Goal: Information Seeking & Learning: Learn about a topic

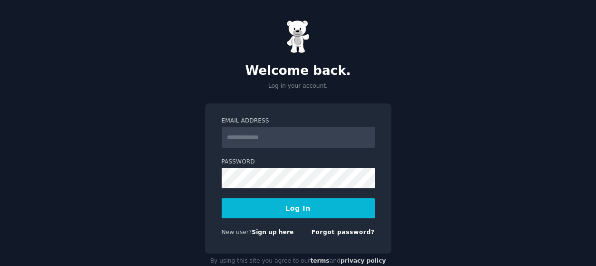
scroll to position [22, 0]
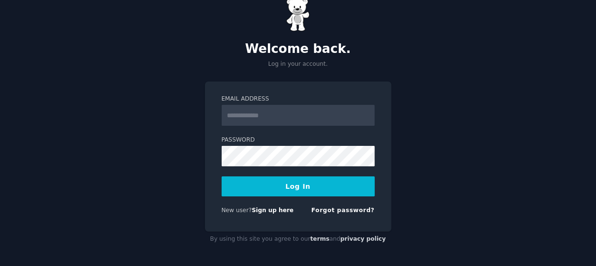
type input "**********"
click at [304, 189] on button "Log In" at bounding box center [298, 186] width 153 height 20
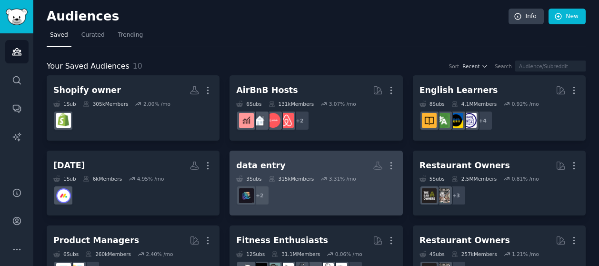
scroll to position [48, 0]
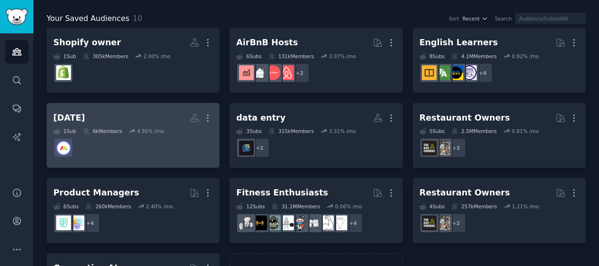
click at [102, 115] on h2 "[DATE] More" at bounding box center [132, 117] width 159 height 17
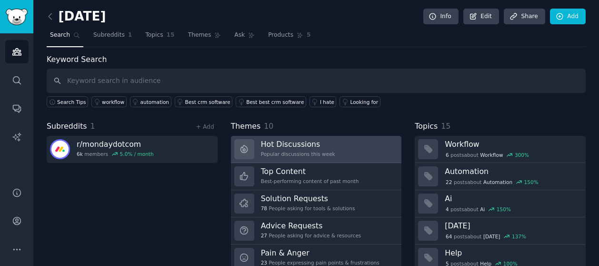
scroll to position [48, 0]
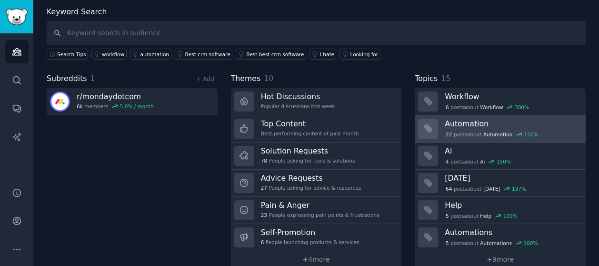
click at [463, 130] on div "22 post s about Automation 150 %" at bounding box center [492, 134] width 94 height 9
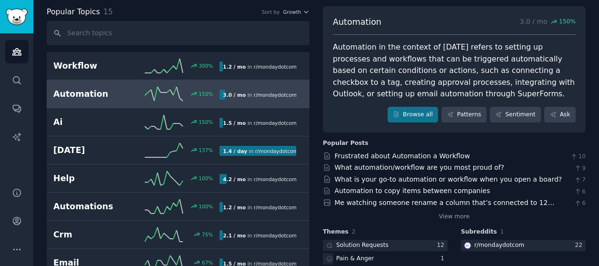
scroll to position [95, 0]
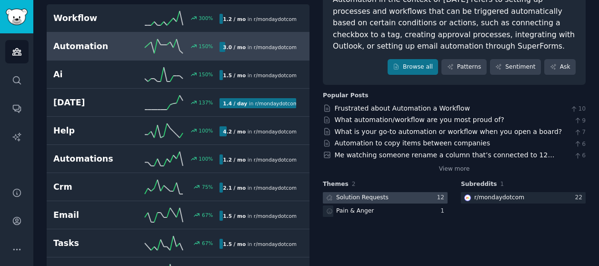
click at [347, 199] on div "Solution Requests" at bounding box center [362, 197] width 52 height 9
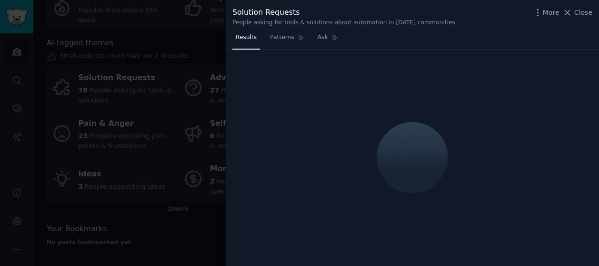
scroll to position [95, 0]
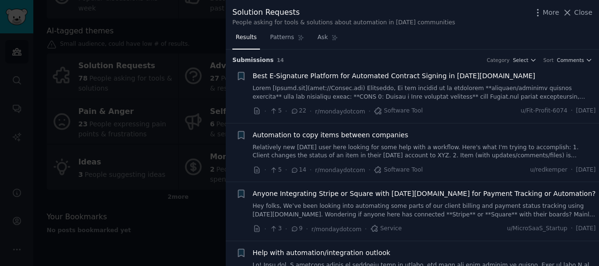
click at [171, 223] on div at bounding box center [299, 133] width 599 height 266
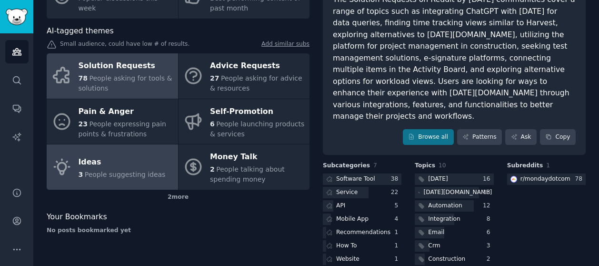
click at [138, 170] on span "People suggesting ideas" at bounding box center [125, 174] width 81 height 8
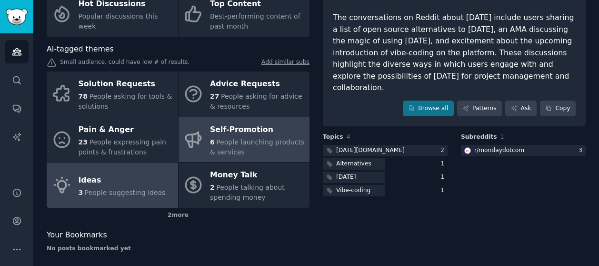
scroll to position [83, 0]
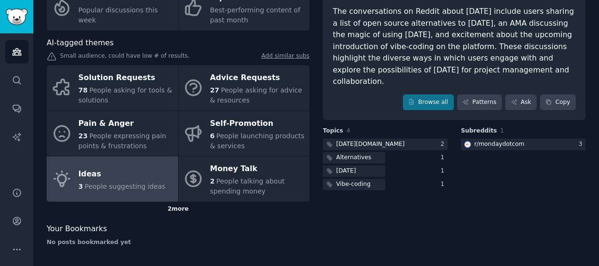
click at [179, 208] on div "2 more" at bounding box center [178, 208] width 263 height 15
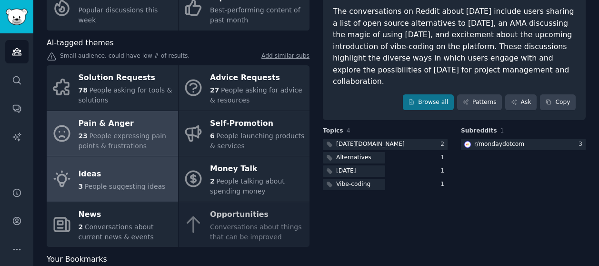
click at [128, 149] on div "23 People expressing pain points & frustrations" at bounding box center [126, 141] width 95 height 20
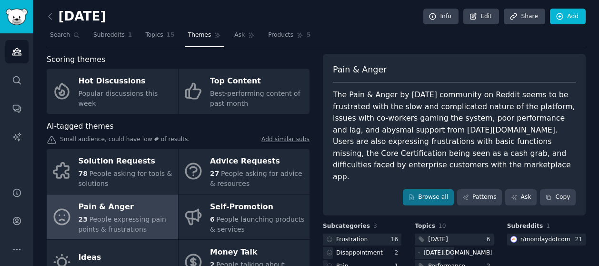
scroll to position [48, 0]
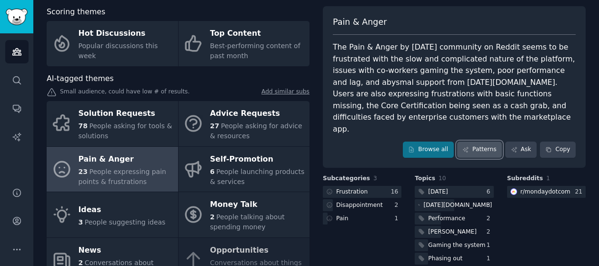
click at [485, 141] on link "Patterns" at bounding box center [479, 149] width 45 height 16
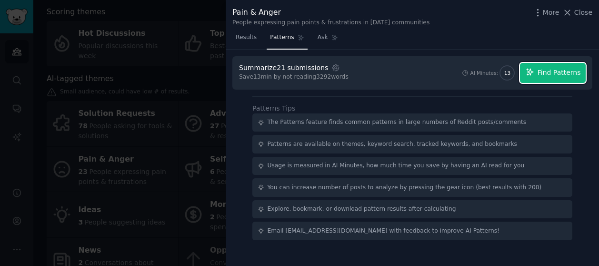
click at [546, 72] on span "Find Patterns" at bounding box center [558, 73] width 43 height 10
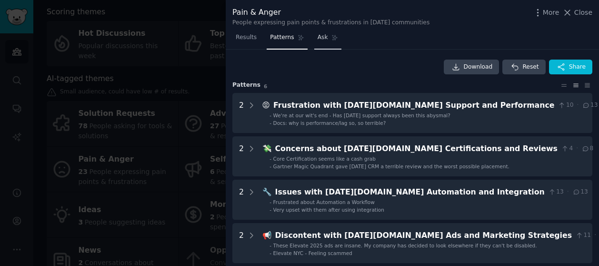
click at [319, 40] on span "Ask" at bounding box center [322, 37] width 10 height 9
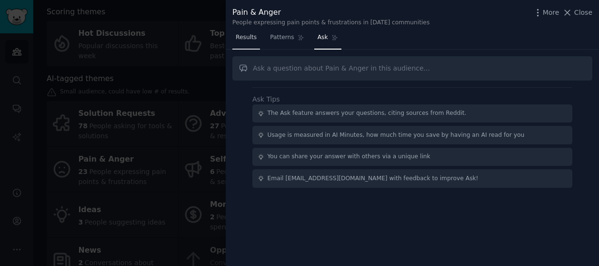
click at [244, 42] on link "Results" at bounding box center [246, 40] width 28 height 20
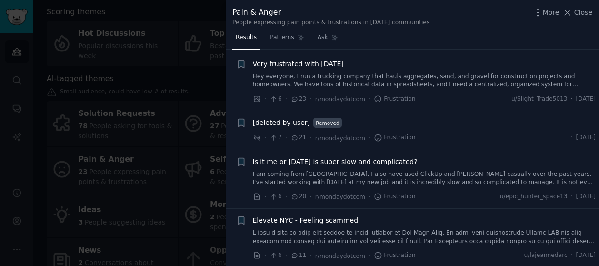
scroll to position [190, 0]
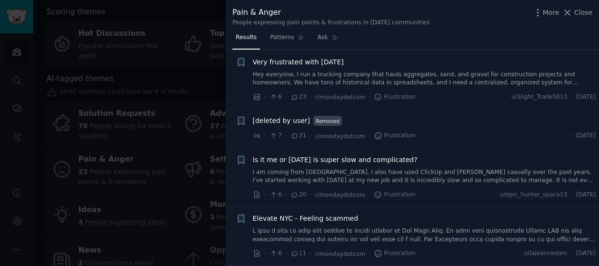
click at [122, 50] on div at bounding box center [299, 133] width 599 height 266
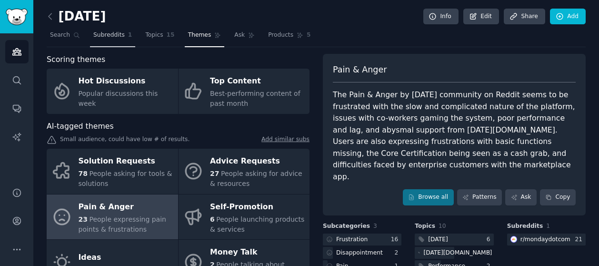
click at [115, 40] on link "Subreddits 1" at bounding box center [112, 38] width 45 height 20
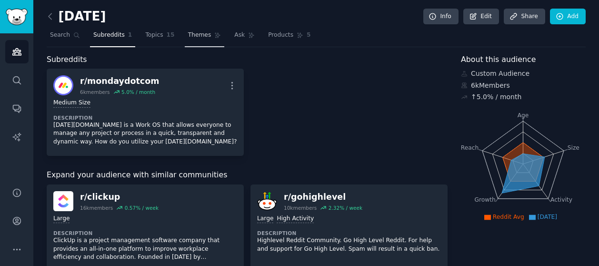
click at [185, 40] on link "Themes" at bounding box center [205, 38] width 40 height 20
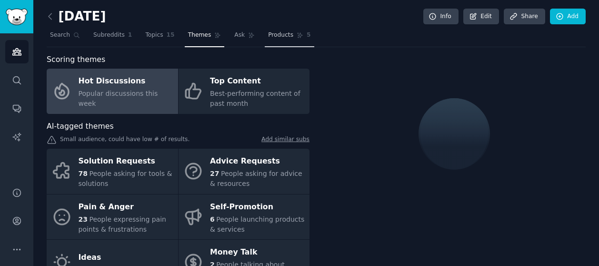
click at [265, 40] on link "Products 5" at bounding box center [289, 38] width 49 height 20
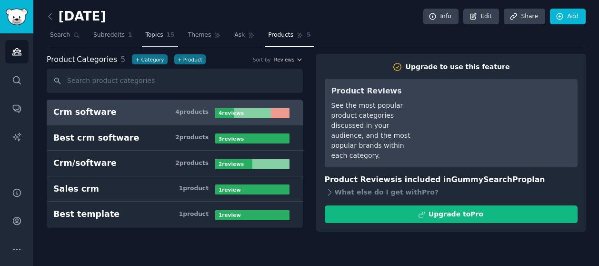
click at [156, 36] on link "Topics 15" at bounding box center [160, 38] width 36 height 20
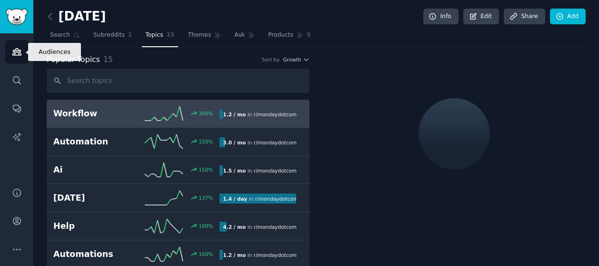
click at [15, 59] on link "Audiences" at bounding box center [16, 51] width 23 height 23
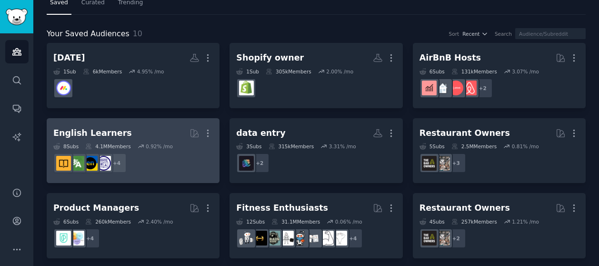
scroll to position [48, 0]
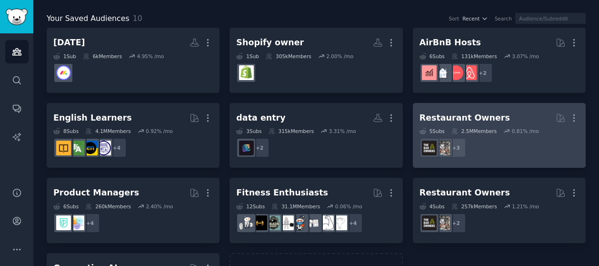
click at [468, 119] on div "Restaurant Owners" at bounding box center [464, 118] width 90 height 12
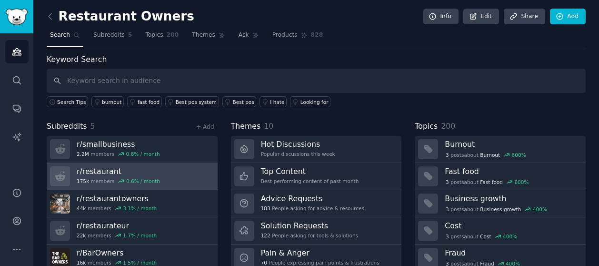
click at [146, 173] on h3 "r/ restaurant" at bounding box center [118, 171] width 83 height 10
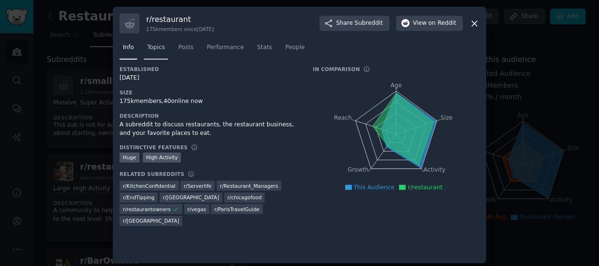
click at [160, 50] on span "Topics" at bounding box center [156, 47] width 18 height 9
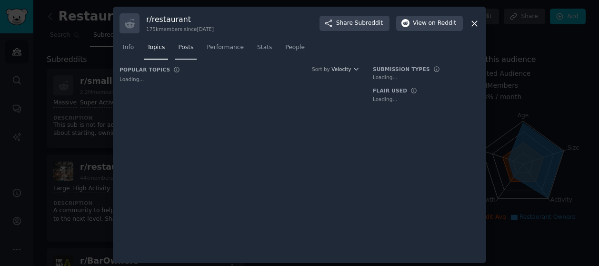
click at [182, 52] on link "Posts" at bounding box center [186, 50] width 22 height 20
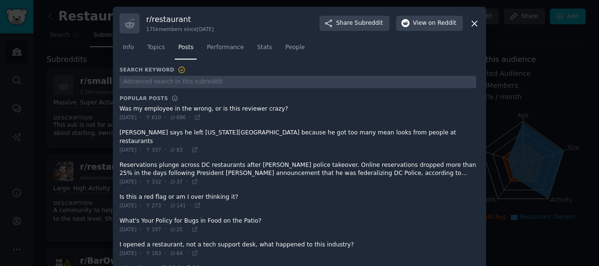
click at [475, 22] on icon at bounding box center [474, 24] width 10 height 10
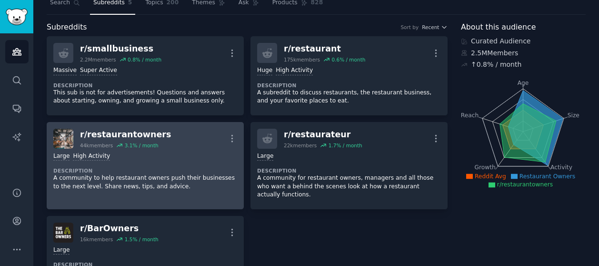
scroll to position [48, 0]
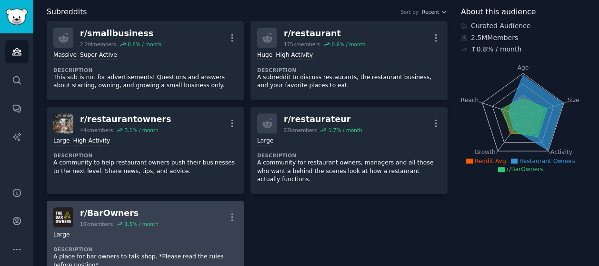
click at [116, 207] on div "r/ BarOwners" at bounding box center [119, 213] width 79 height 12
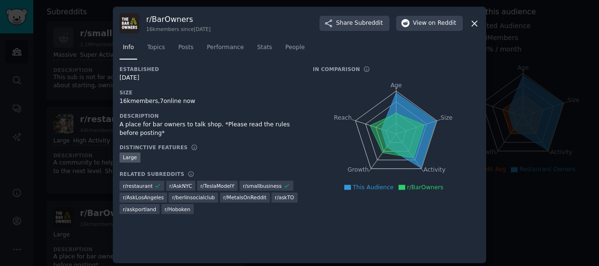
click at [476, 24] on icon at bounding box center [474, 24] width 10 height 10
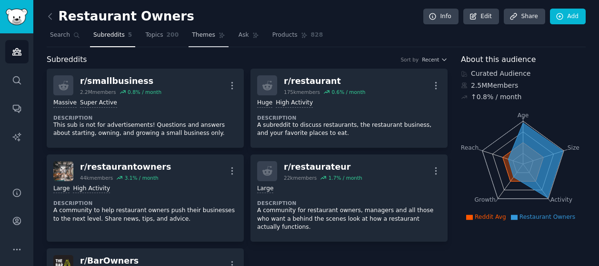
click at [218, 34] on icon at bounding box center [221, 35] width 7 height 7
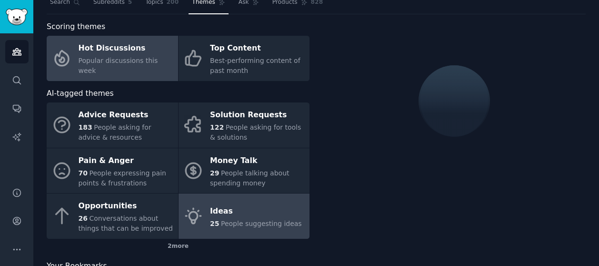
scroll to position [48, 0]
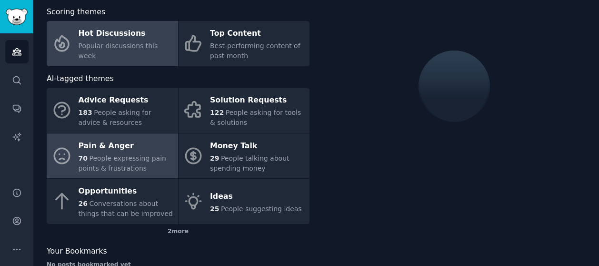
click at [128, 147] on div "Pain & Anger" at bounding box center [126, 145] width 95 height 15
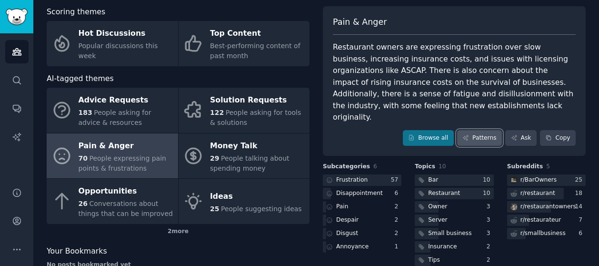
click at [472, 130] on link "Patterns" at bounding box center [479, 138] width 45 height 16
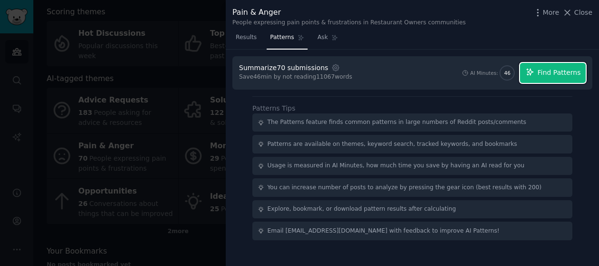
click at [544, 70] on span "Find Patterns" at bounding box center [558, 73] width 43 height 10
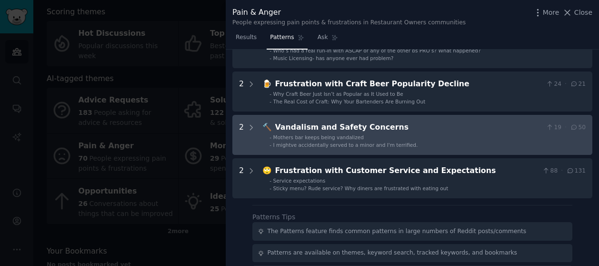
scroll to position [381, 0]
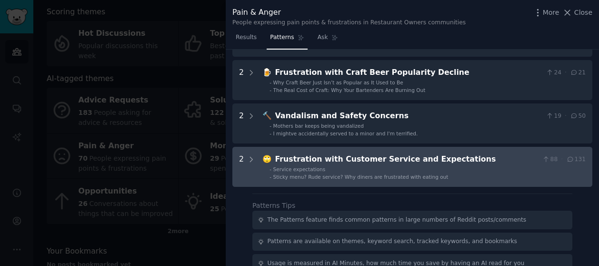
click at [433, 170] on li "- Service expectations" at bounding box center [427, 169] width 316 height 7
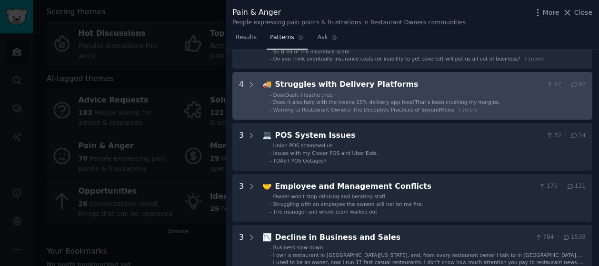
scroll to position [0, 0]
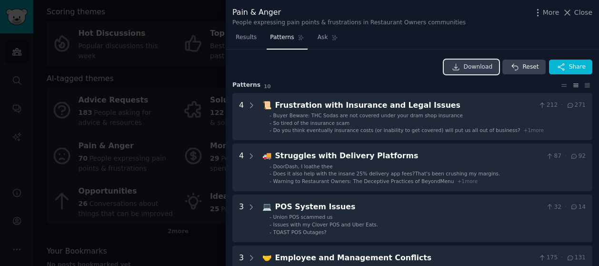
click at [472, 73] on link "Download" at bounding box center [472, 67] width 56 height 15
click at [184, 140] on div at bounding box center [299, 133] width 599 height 266
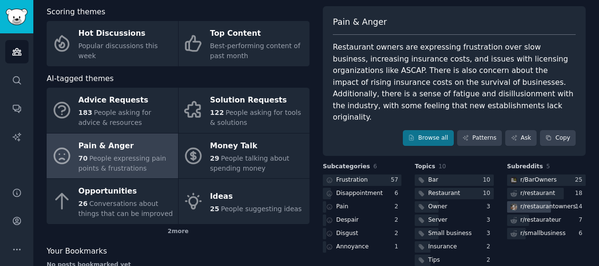
click at [536, 202] on div "r/ restaurantowners" at bounding box center [548, 206] width 56 height 9
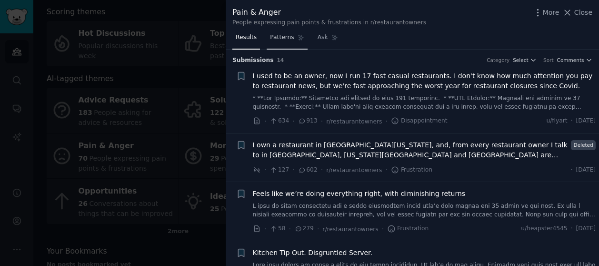
click at [285, 44] on link "Patterns" at bounding box center [287, 40] width 40 height 20
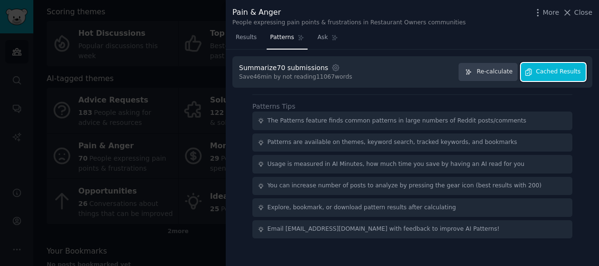
click at [531, 73] on icon "button" at bounding box center [529, 72] width 6 height 7
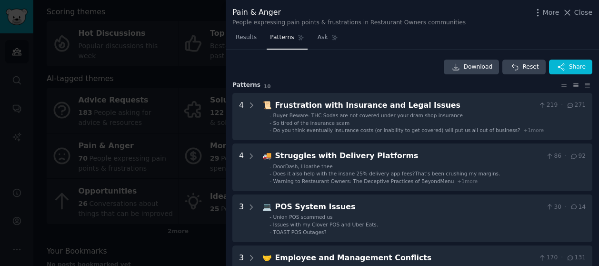
click at [199, 95] on div at bounding box center [299, 133] width 599 height 266
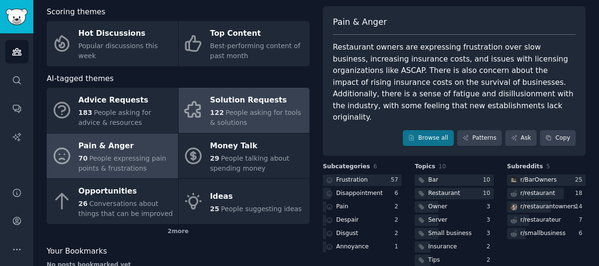
click at [252, 119] on div "122 People asking for tools & solutions" at bounding box center [257, 118] width 95 height 20
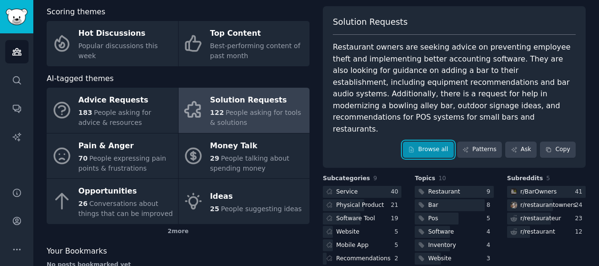
click at [433, 141] on link "Browse all" at bounding box center [428, 149] width 51 height 16
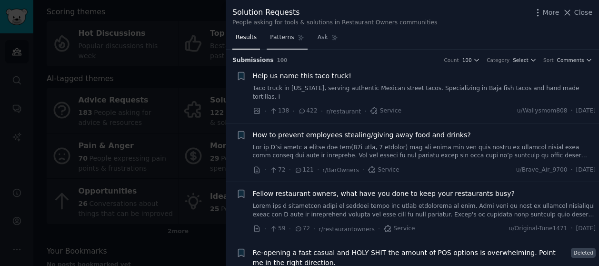
click at [289, 41] on link "Patterns" at bounding box center [287, 40] width 40 height 20
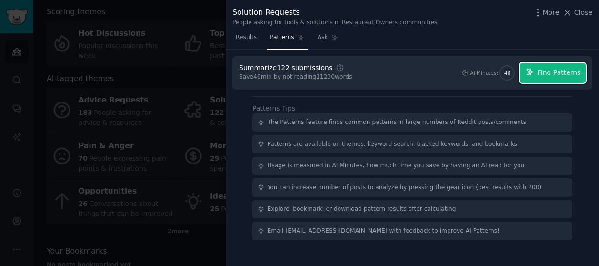
click at [541, 74] on span "Find Patterns" at bounding box center [558, 73] width 43 height 10
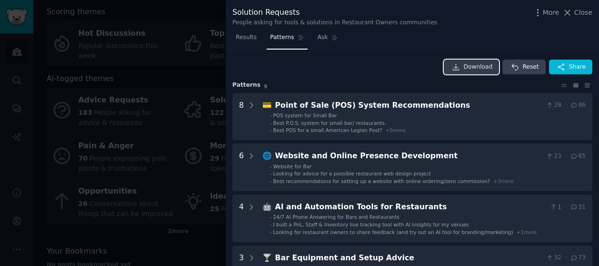
click at [476, 70] on span "Download" at bounding box center [478, 67] width 29 height 9
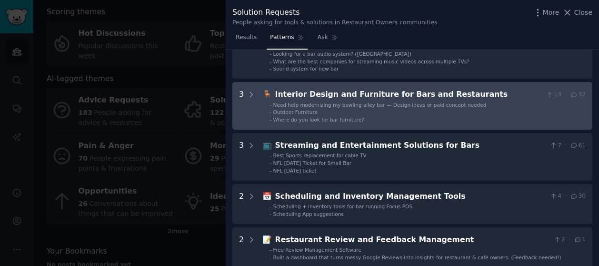
scroll to position [286, 0]
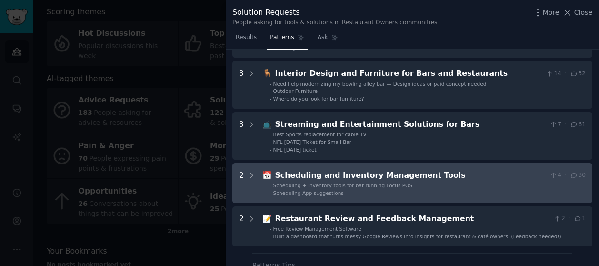
click at [399, 179] on div "Scheduling and Inventory Management Tools" at bounding box center [410, 175] width 271 height 12
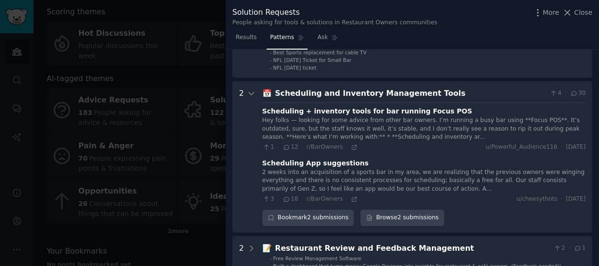
scroll to position [399, 0]
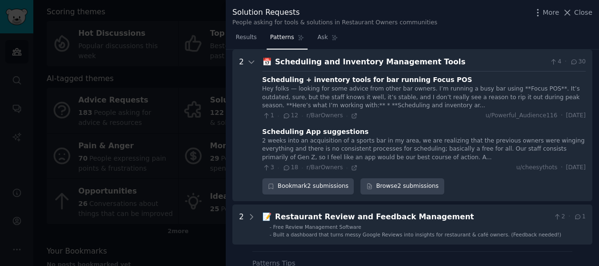
click at [288, 167] on icon at bounding box center [286, 167] width 5 height 4
click at [386, 183] on link "Browse 2 submissions" at bounding box center [401, 186] width 83 height 16
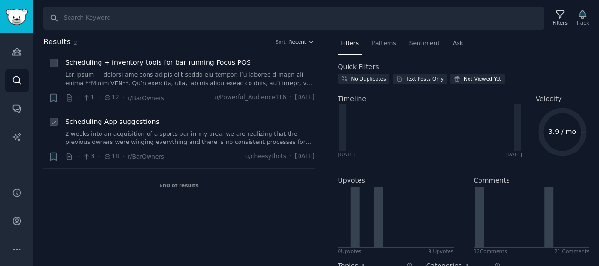
click at [106, 155] on icon at bounding box center [107, 156] width 9 height 7
click at [103, 155] on icon at bounding box center [107, 156] width 9 height 7
drag, startPoint x: 102, startPoint y: 155, endPoint x: 131, endPoint y: 164, distance: 30.4
click at [131, 164] on li "+ Scheduling App suggestions 2 weeks into an acquisition of a sports bar in my …" at bounding box center [178, 139] width 271 height 59
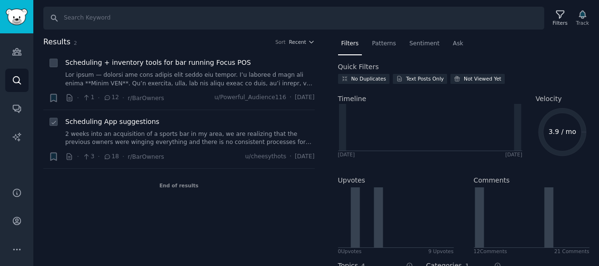
click at [109, 123] on span "Scheduling App suggestions" at bounding box center [112, 122] width 94 height 10
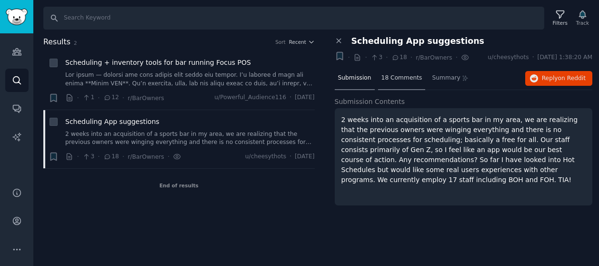
click at [401, 79] on span "18 Comments" at bounding box center [401, 78] width 41 height 9
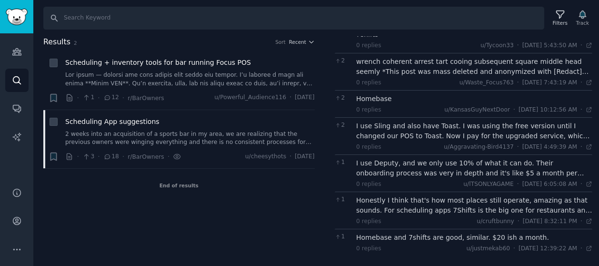
scroll to position [308, 0]
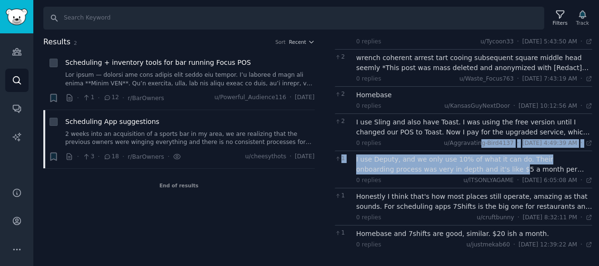
drag, startPoint x: 470, startPoint y: 135, endPoint x: 447, endPoint y: 171, distance: 43.0
click at [447, 171] on div "7 1 reply u/Original-Tune1471 · [DATE] 2:06:06 AM Thu 8/14/2025 · 3 Sling is a …" at bounding box center [464, 26] width 258 height 452
drag, startPoint x: 447, startPoint y: 171, endPoint x: 437, endPoint y: 169, distance: 10.1
click at [437, 169] on div "I use Deputy, and we only use 10% of what it can do. Their onboarding process w…" at bounding box center [474, 164] width 236 height 20
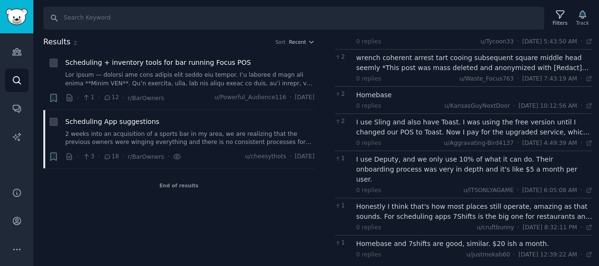
click at [296, 225] on div "Results 2 Sort Recent + Scheduling + inventory tools for bar running Focus POS …" at bounding box center [185, 151] width 285 height 230
click at [147, 71] on link at bounding box center [189, 79] width 249 height 17
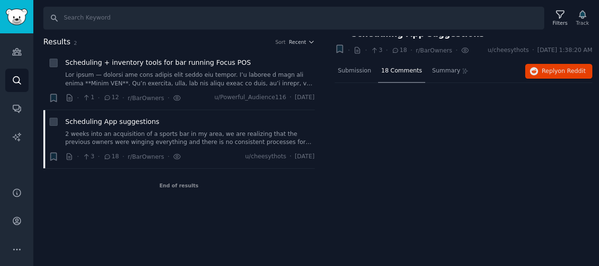
scroll to position [6, 0]
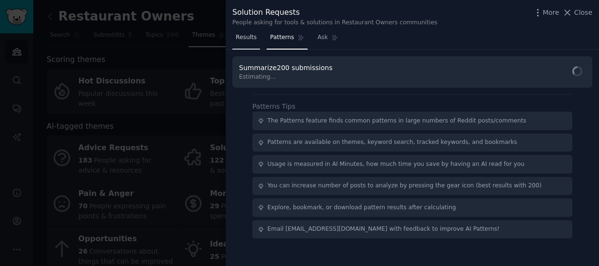
click at [252, 41] on span "Results" at bounding box center [246, 37] width 21 height 9
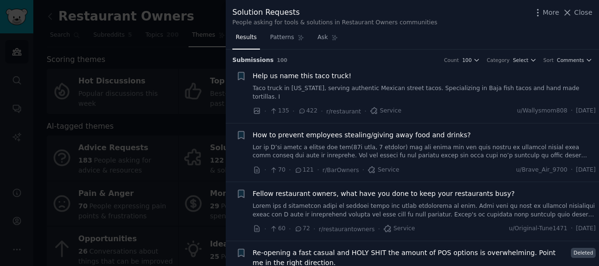
click at [319, 130] on span "How to prevent employees stealing/giving away food and drinks?" at bounding box center [362, 135] width 218 height 10
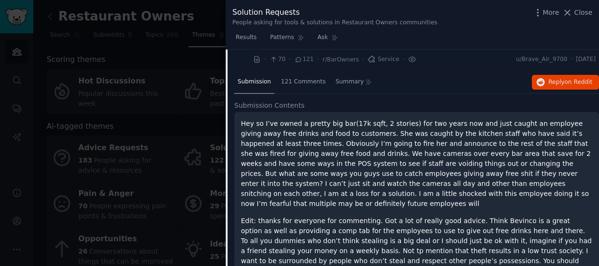
scroll to position [113, 0]
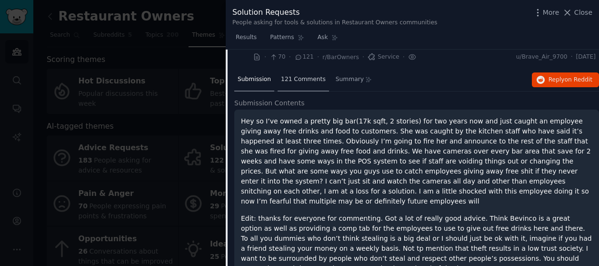
click at [302, 75] on span "121 Comments" at bounding box center [303, 79] width 45 height 9
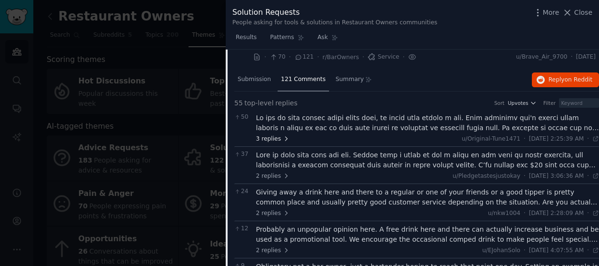
click at [286, 135] on span "3 replies" at bounding box center [272, 139] width 33 height 9
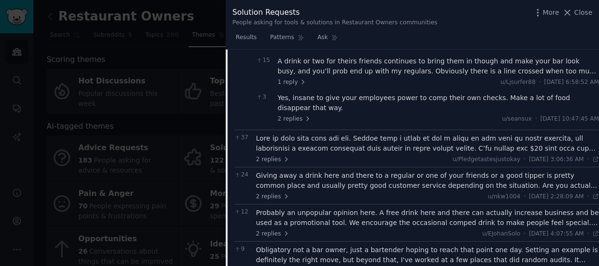
scroll to position [256, 0]
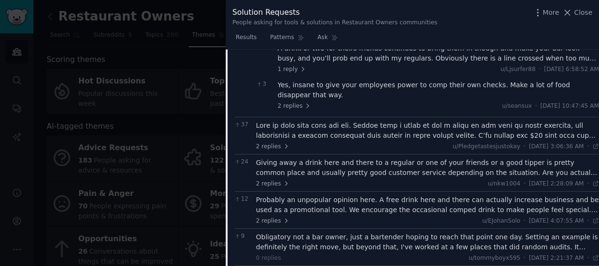
drag, startPoint x: 574, startPoint y: 14, endPoint x: 420, endPoint y: 127, distance: 191.4
click at [572, 14] on icon at bounding box center [567, 13] width 10 height 10
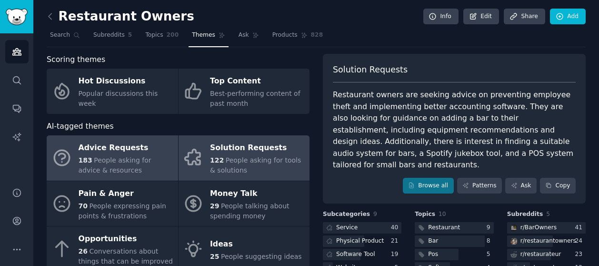
click at [136, 158] on span "People asking for advice & resources" at bounding box center [115, 165] width 73 height 18
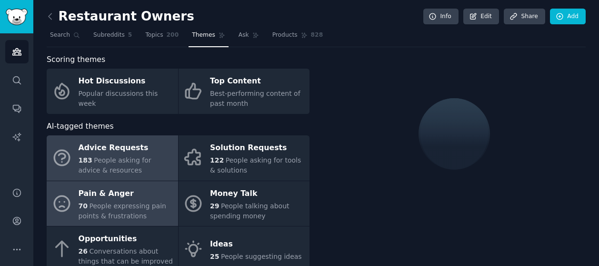
click at [135, 199] on div "Pain & Anger" at bounding box center [126, 193] width 95 height 15
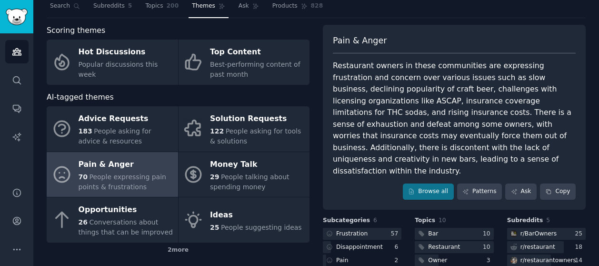
scroll to position [48, 0]
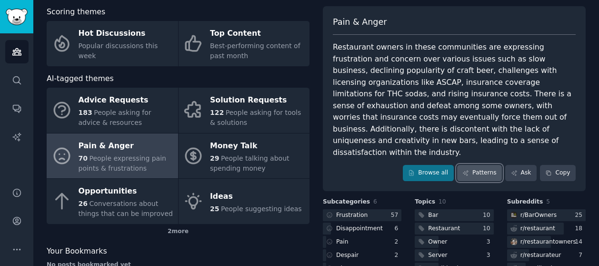
click at [486, 165] on link "Patterns" at bounding box center [479, 173] width 45 height 16
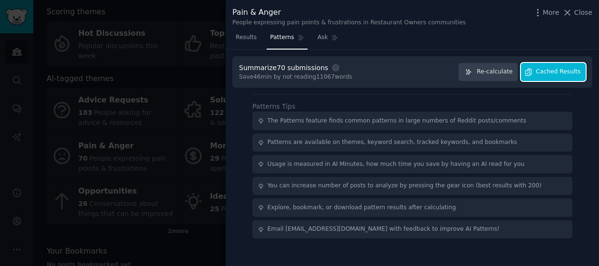
click at [545, 75] on span "Cached Results" at bounding box center [558, 72] width 45 height 9
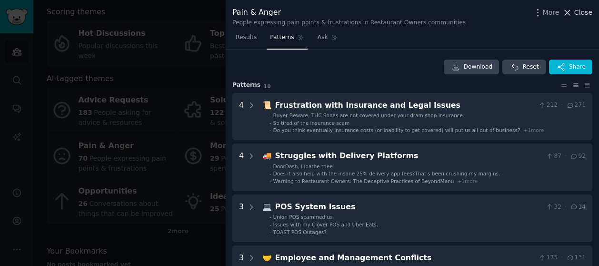
click at [578, 15] on span "Close" at bounding box center [583, 13] width 18 height 10
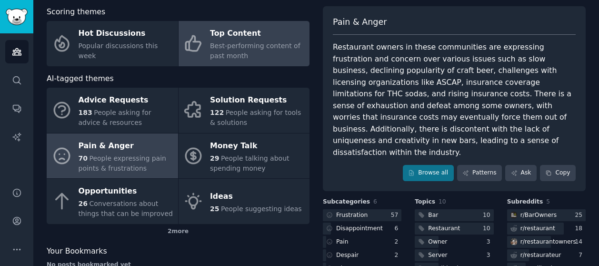
click at [228, 54] on span "Best-performing content of past month" at bounding box center [255, 51] width 90 height 18
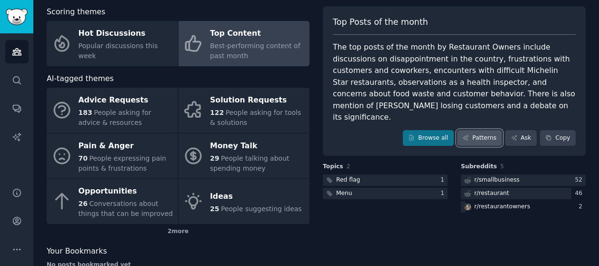
click at [473, 130] on link "Patterns" at bounding box center [479, 138] width 45 height 16
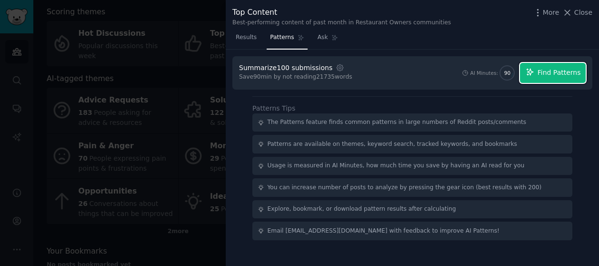
click at [546, 76] on span "Find Patterns" at bounding box center [558, 73] width 43 height 10
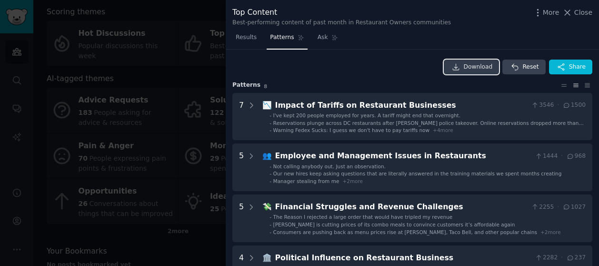
click at [471, 68] on span "Download" at bounding box center [478, 67] width 29 height 9
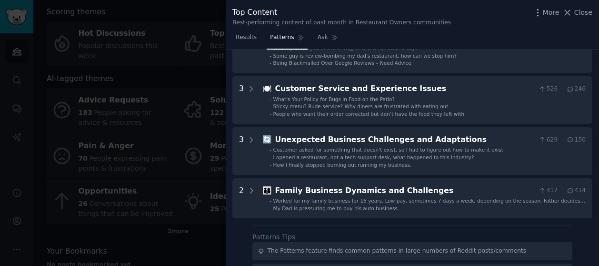
scroll to position [286, 0]
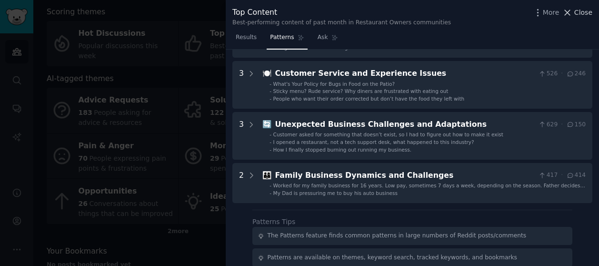
click at [586, 15] on span "Close" at bounding box center [583, 13] width 18 height 10
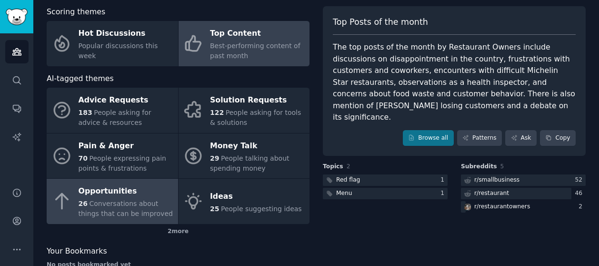
click at [115, 204] on span "Conversations about things that can be improved" at bounding box center [126, 208] width 94 height 18
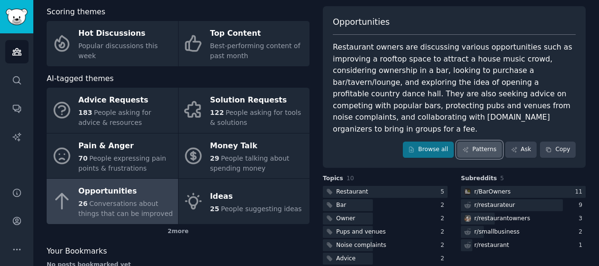
click at [475, 141] on link "Patterns" at bounding box center [479, 149] width 45 height 16
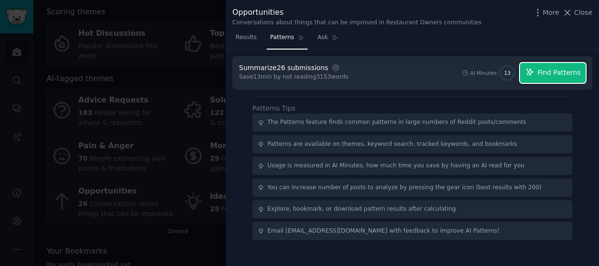
click at [549, 74] on span "Find Patterns" at bounding box center [558, 73] width 43 height 10
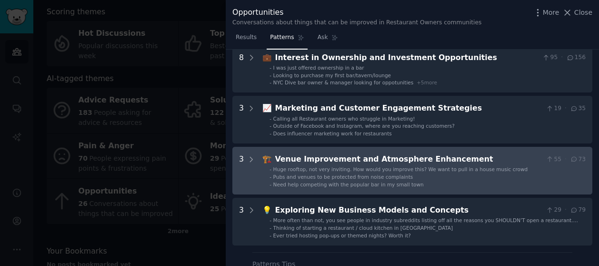
scroll to position [95, 0]
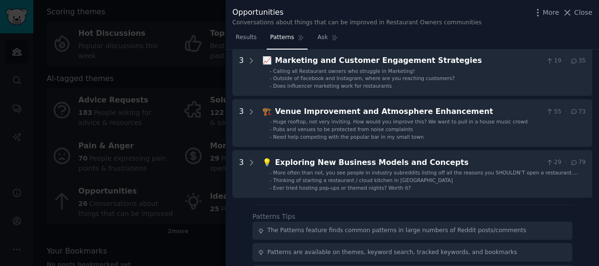
click at [208, 142] on div at bounding box center [299, 133] width 599 height 266
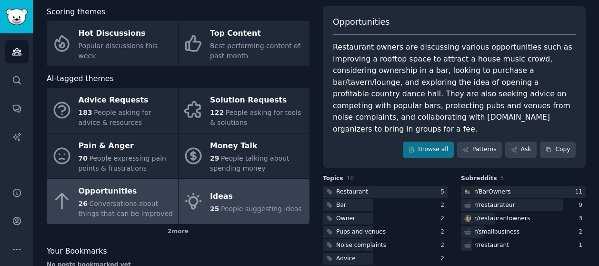
click at [234, 194] on div "Ideas" at bounding box center [256, 195] width 92 height 15
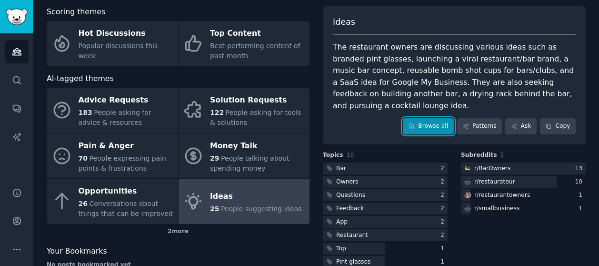
click at [434, 118] on link "Browse all" at bounding box center [428, 126] width 51 height 16
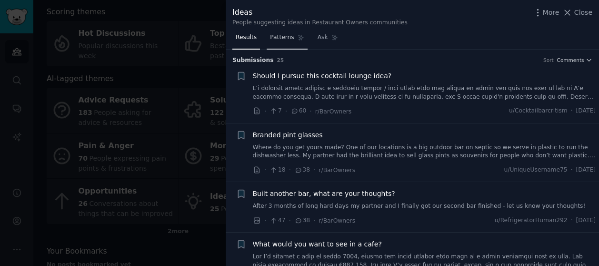
click at [288, 36] on span "Patterns" at bounding box center [282, 37] width 24 height 9
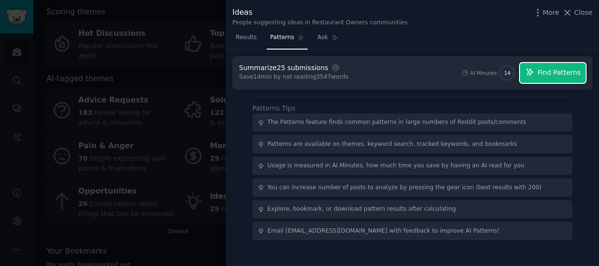
click at [567, 73] on span "Find Patterns" at bounding box center [558, 73] width 43 height 10
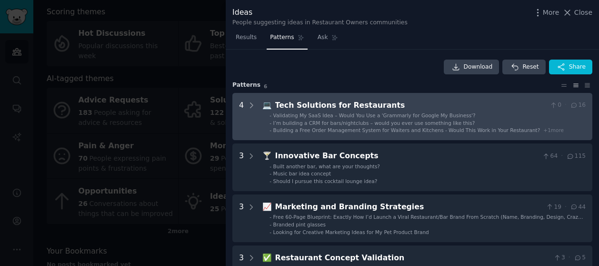
click at [398, 129] on span "Building a Free Order Management System for Waiters and Kitchens - Would This W…" at bounding box center [406, 130] width 267 height 6
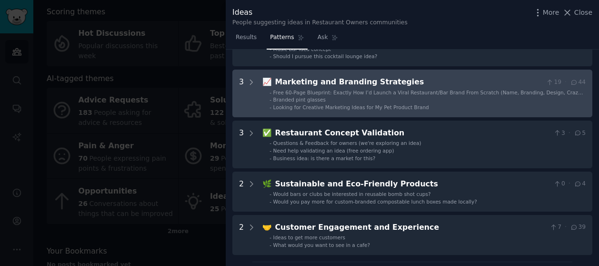
scroll to position [286, 0]
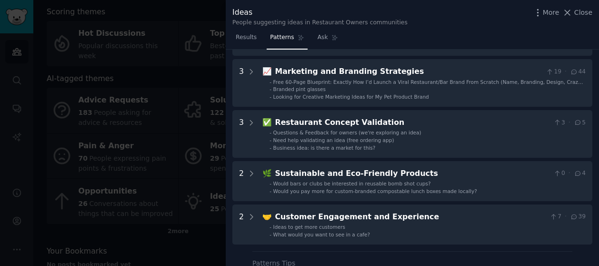
click at [100, 24] on div at bounding box center [299, 133] width 599 height 266
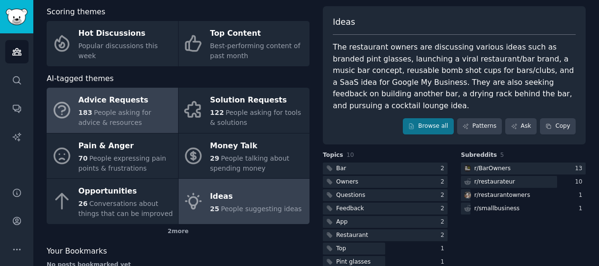
click at [109, 114] on span "People asking for advice & resources" at bounding box center [115, 118] width 73 height 18
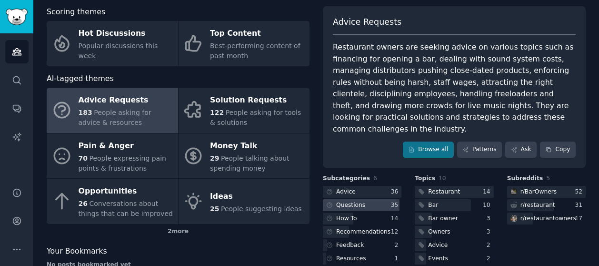
click at [357, 201] on div "Questions" at bounding box center [350, 205] width 29 height 9
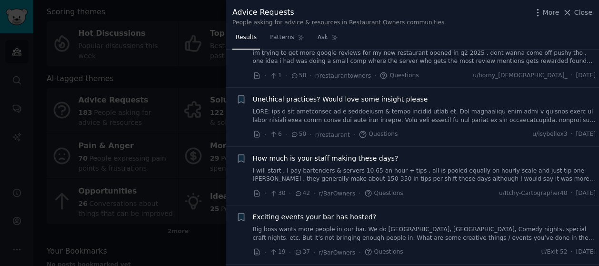
scroll to position [95, 0]
click at [358, 153] on span "How much is your staff making these days?" at bounding box center [326, 157] width 146 height 10
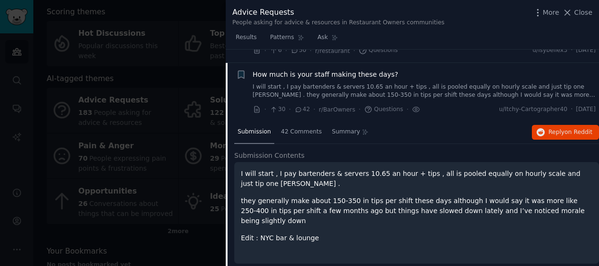
scroll to position [191, 0]
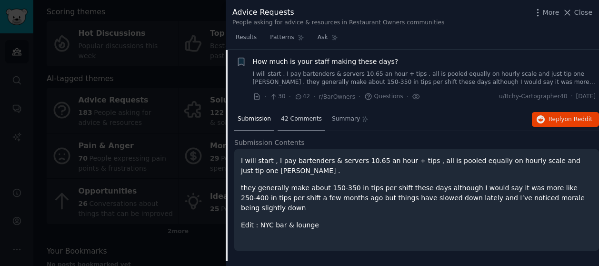
click at [307, 127] on div "42 Comments" at bounding box center [302, 119] width 48 height 23
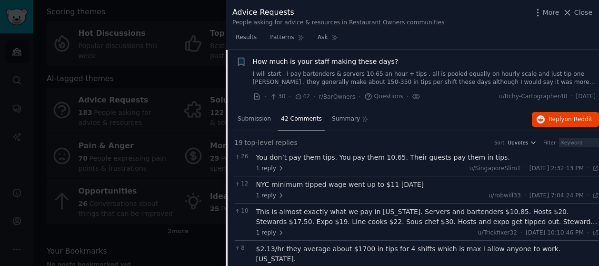
scroll to position [334, 0]
